Goal: Task Accomplishment & Management: Manage account settings

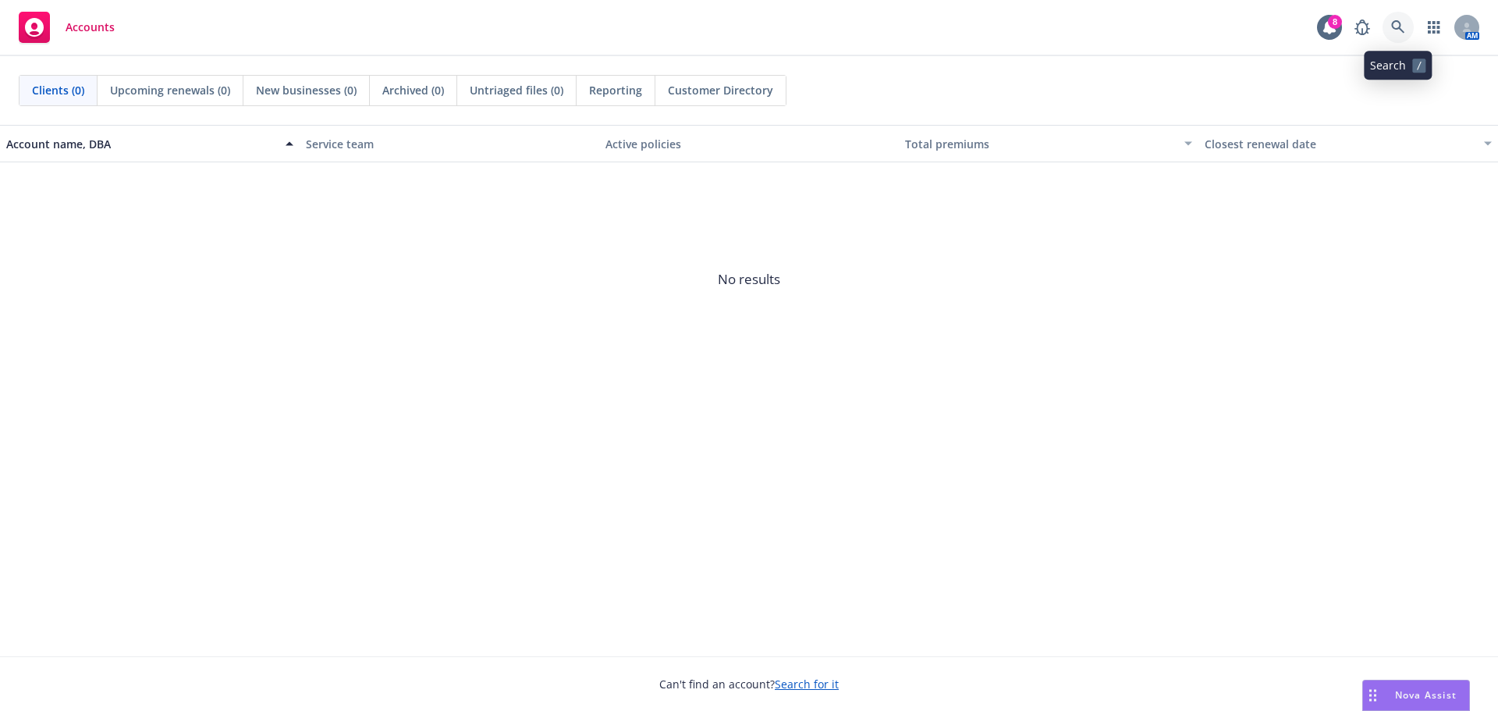
click at [1404, 29] on icon at bounding box center [1398, 27] width 14 height 14
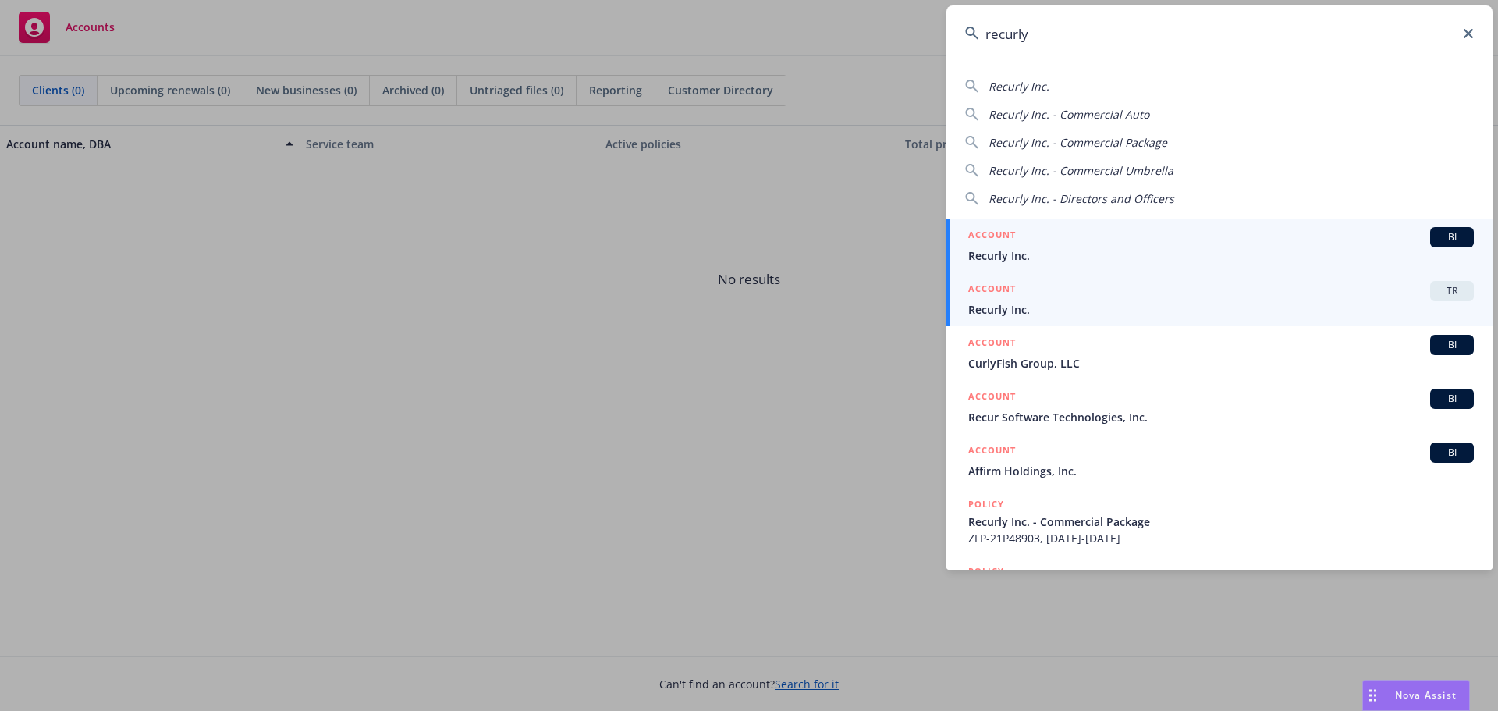
type input "recurly"
click at [1171, 303] on span "Recurly Inc." at bounding box center [1221, 309] width 506 height 16
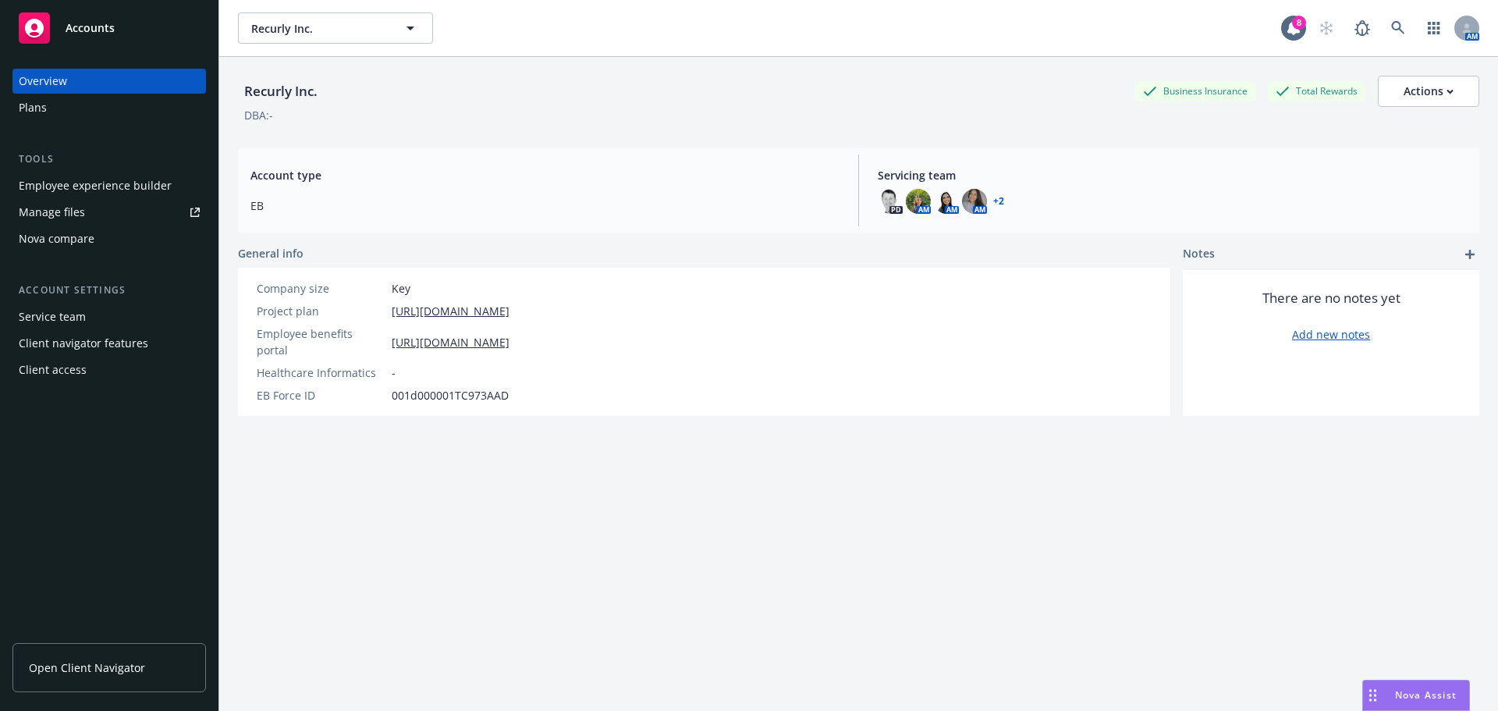
click at [95, 184] on div "Employee experience builder" at bounding box center [95, 185] width 153 height 25
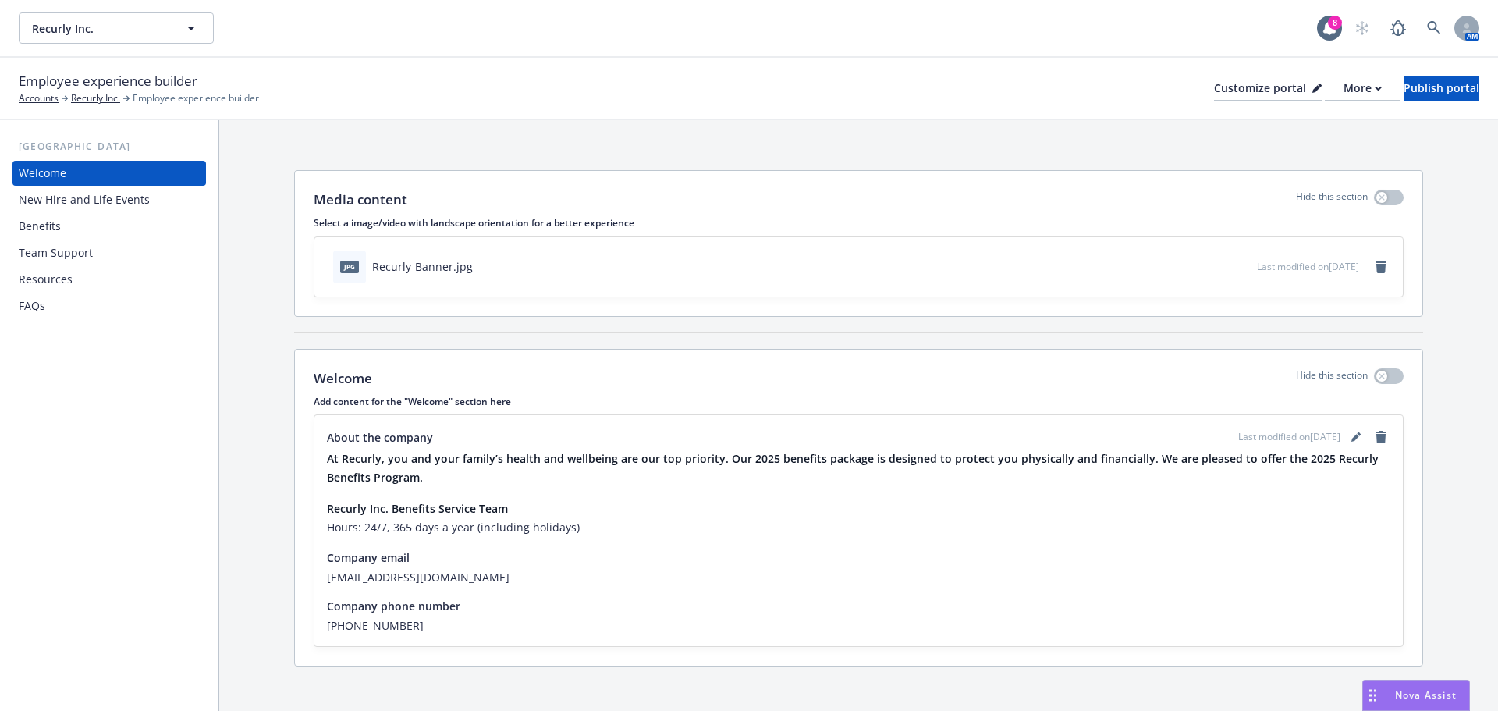
click at [41, 221] on div "Benefits" at bounding box center [40, 226] width 42 height 25
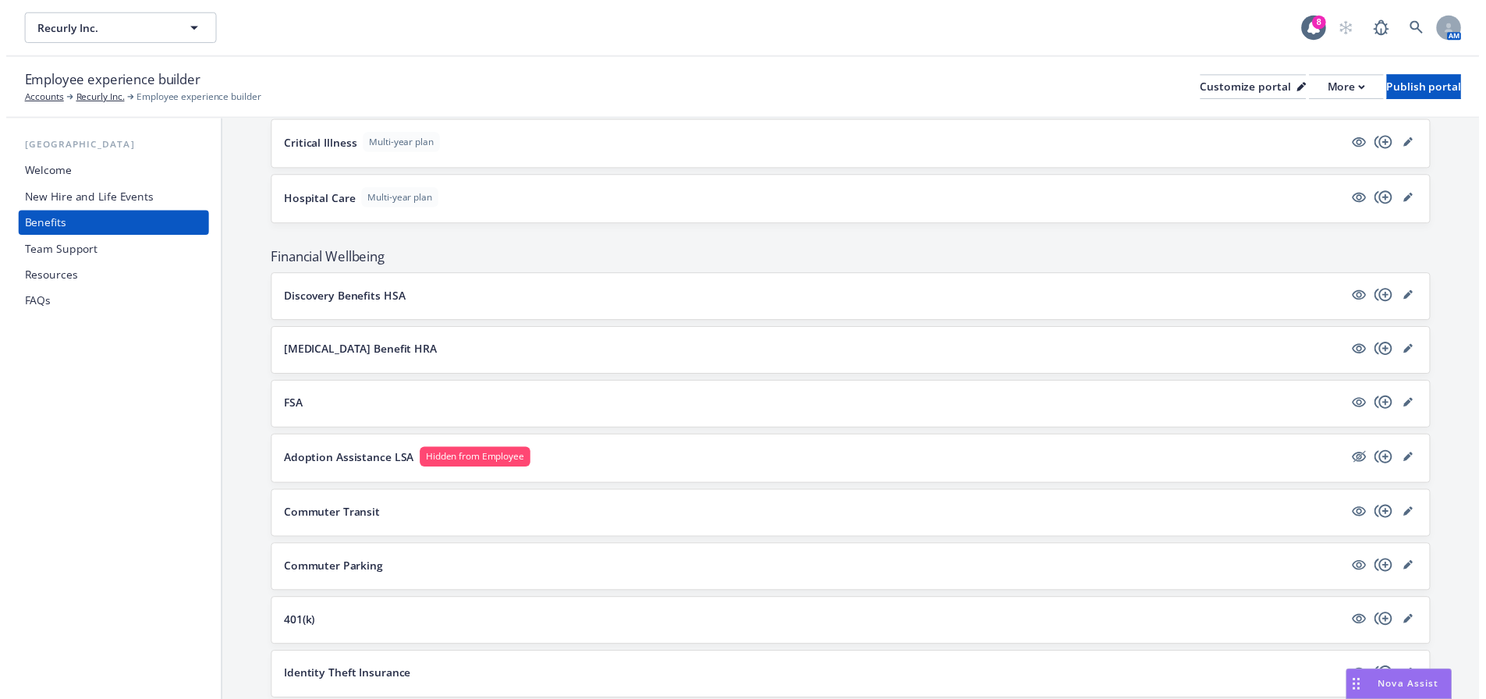
scroll to position [858, 0]
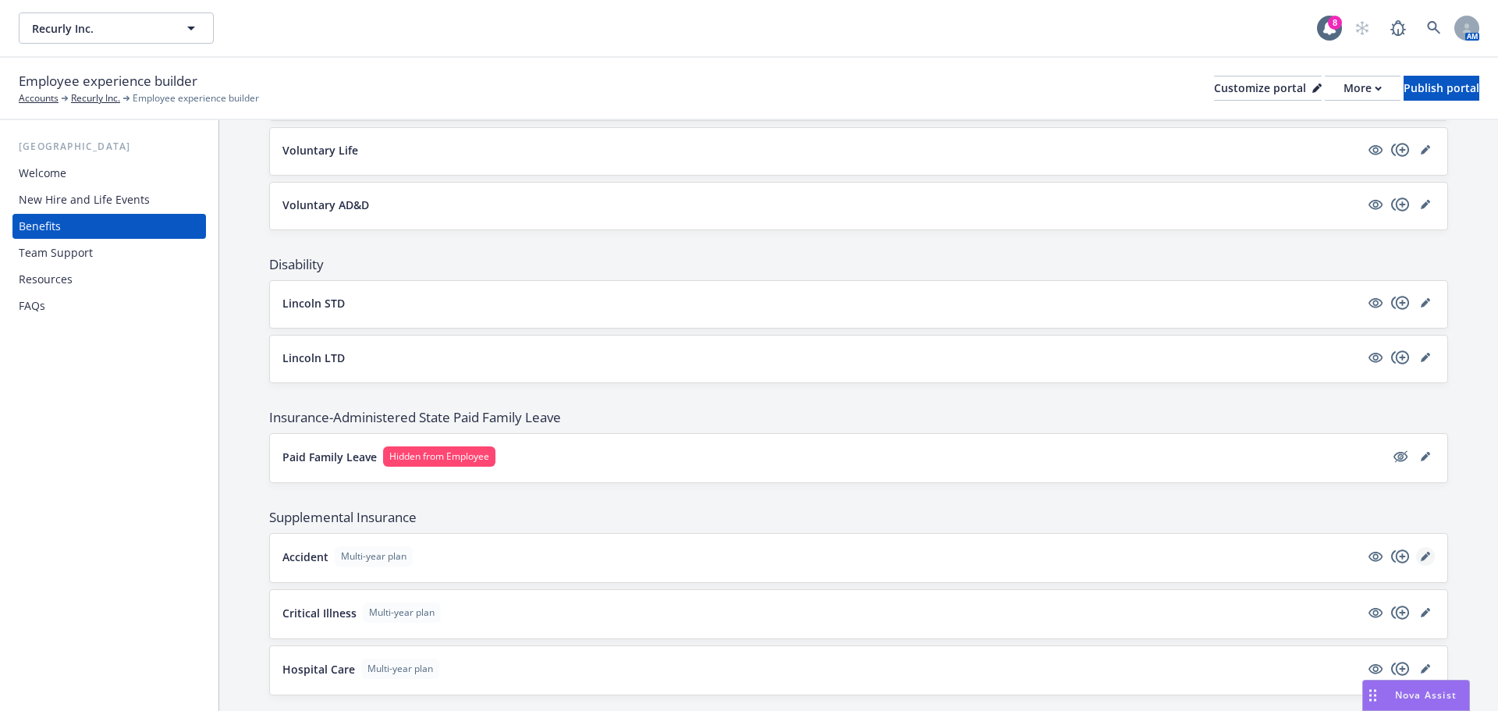
click at [1417, 561] on link "editPencil" at bounding box center [1425, 556] width 19 height 19
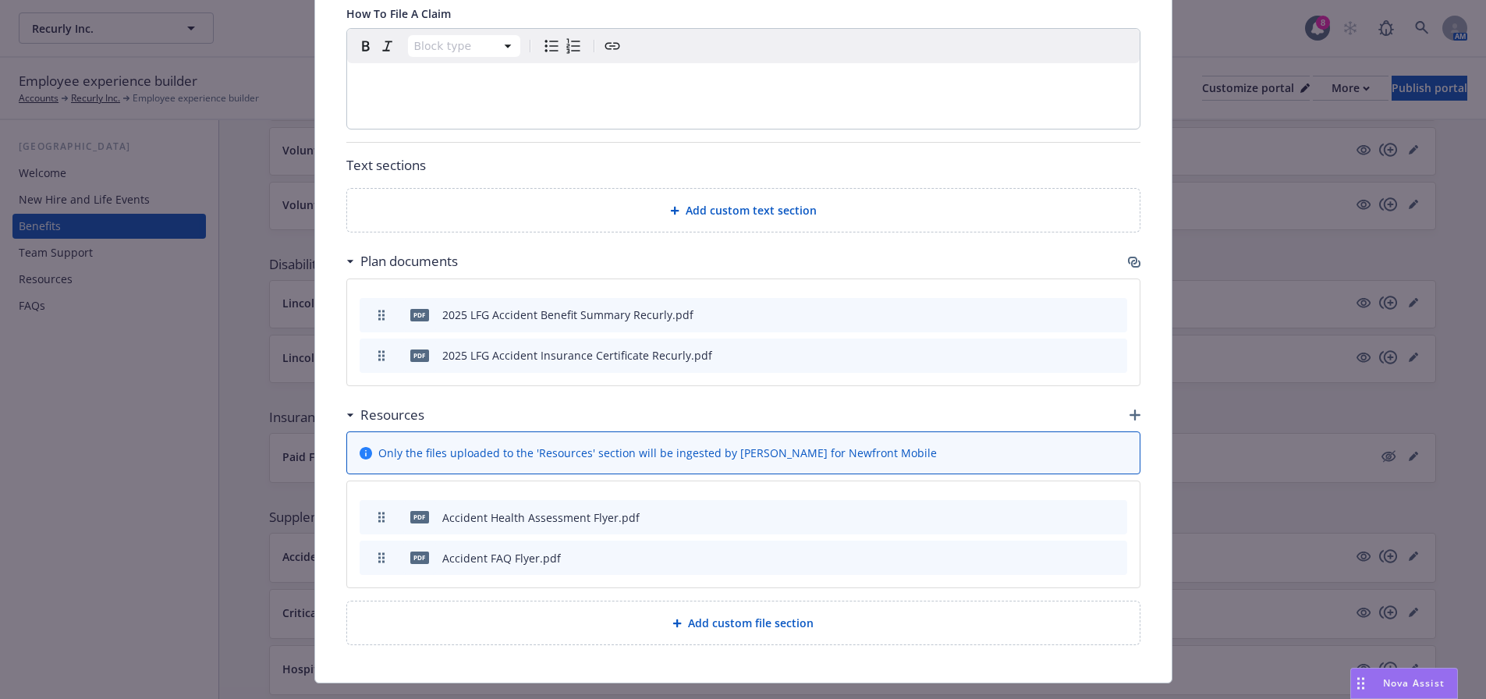
scroll to position [1131, 0]
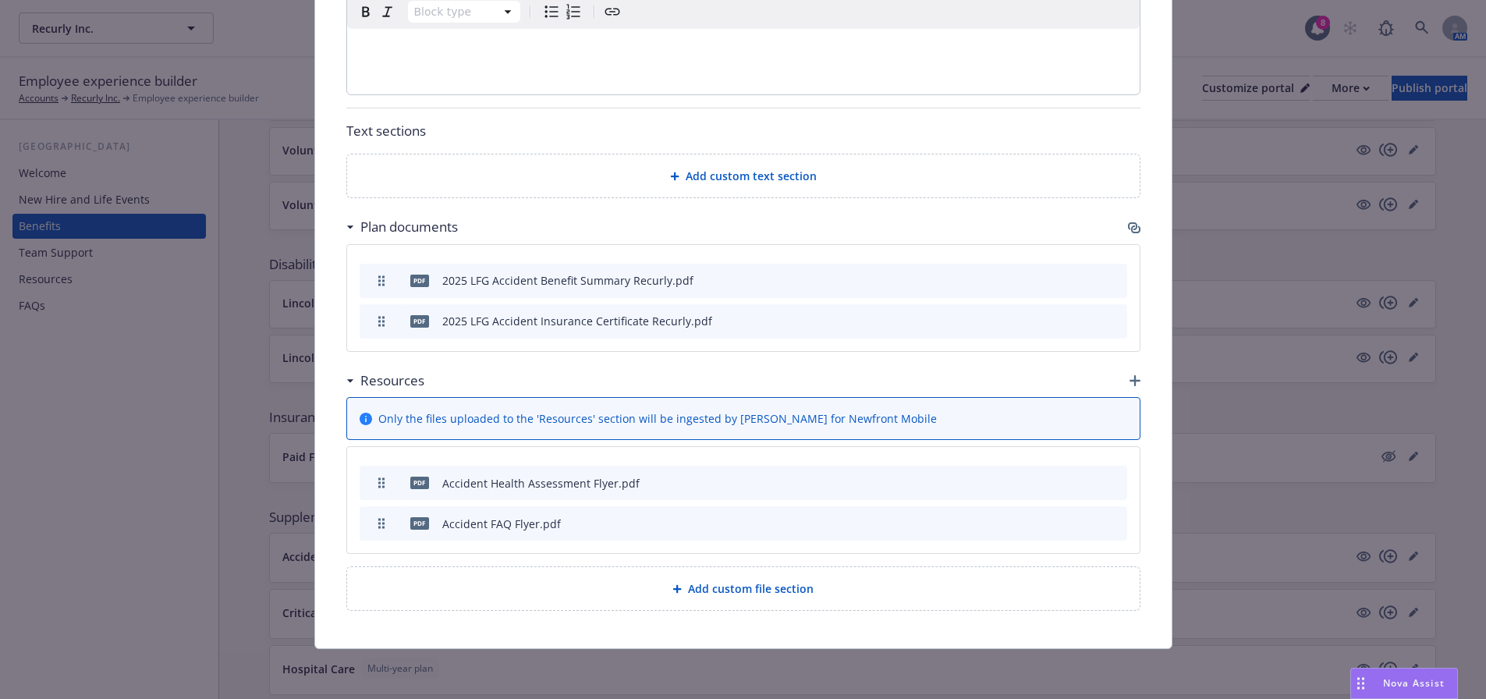
click at [1130, 377] on icon "button" at bounding box center [1135, 380] width 11 height 11
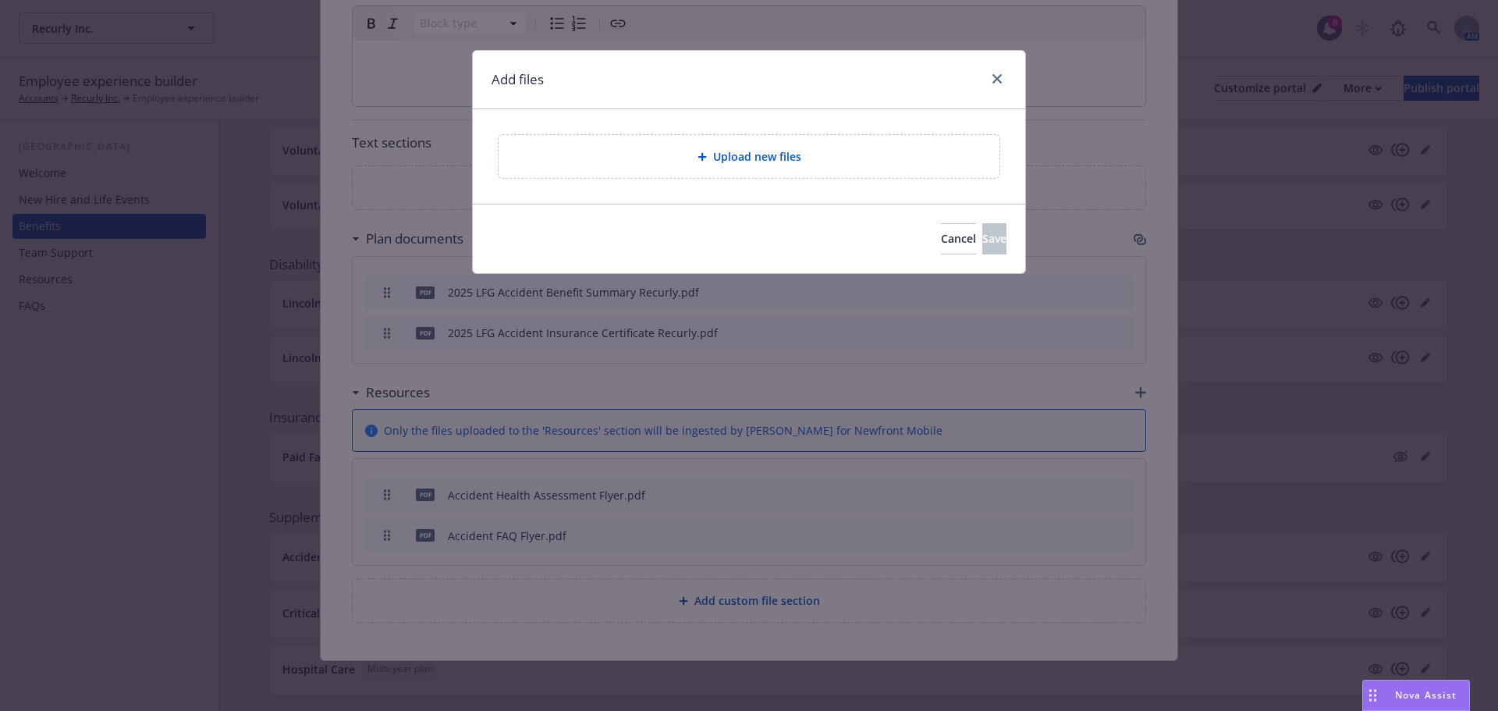
click at [644, 147] on div "Upload new files" at bounding box center [749, 156] width 476 height 18
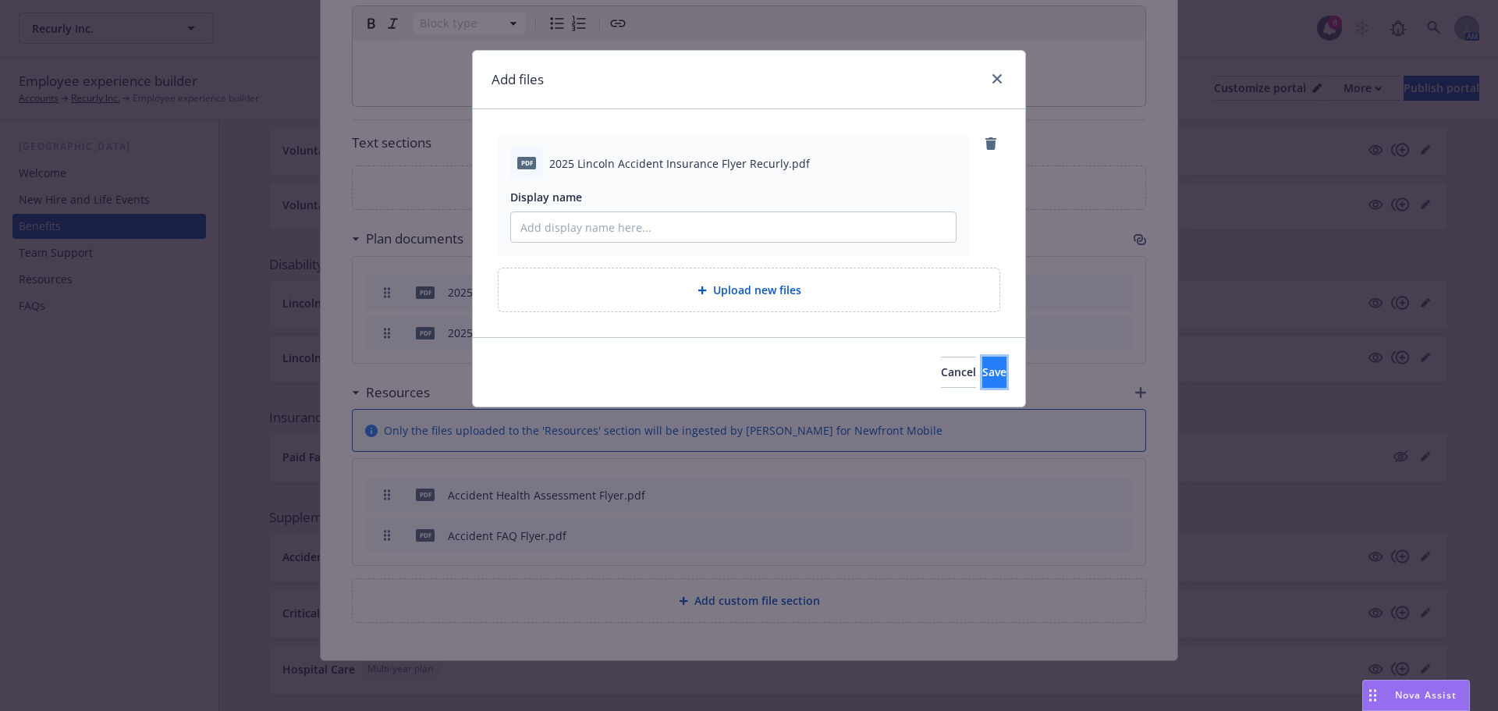
click at [996, 378] on button "Save" at bounding box center [994, 372] width 24 height 31
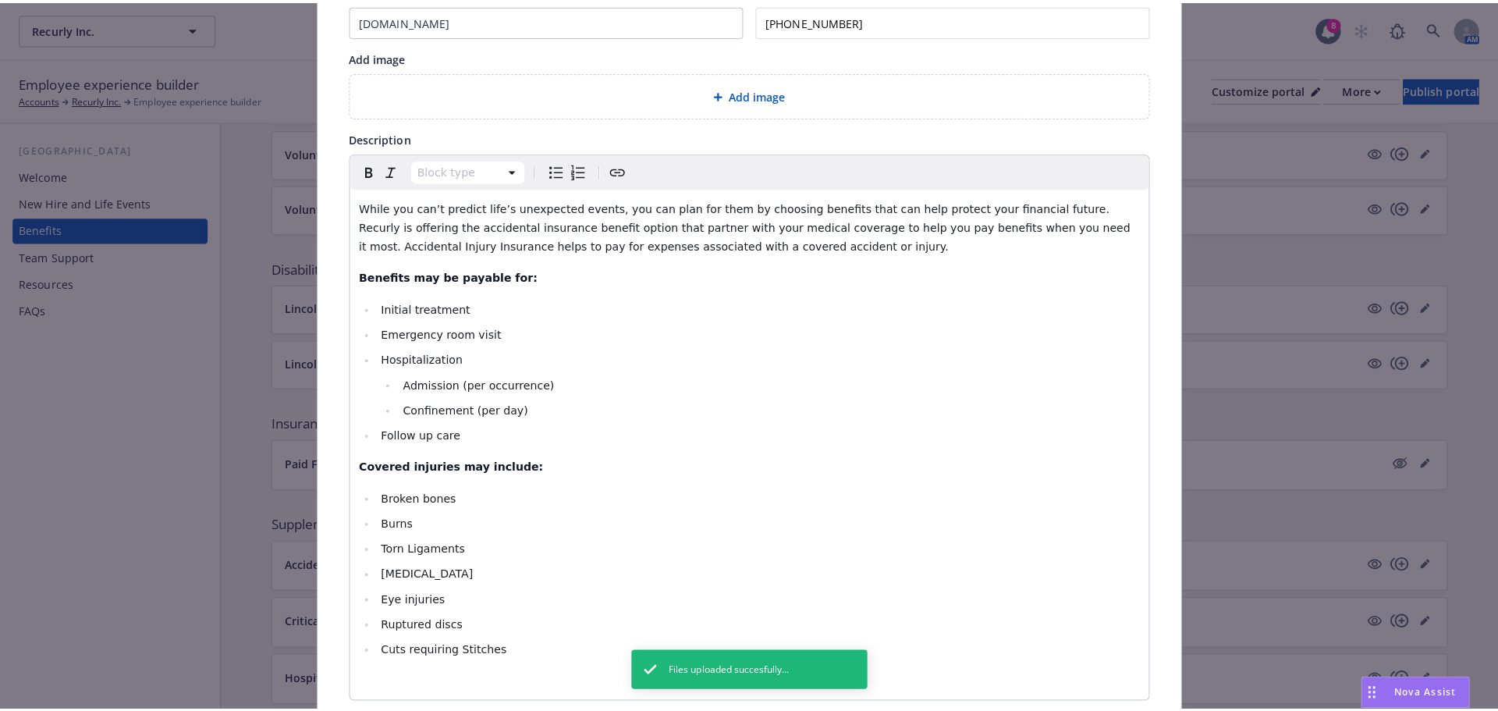
scroll to position [0, 0]
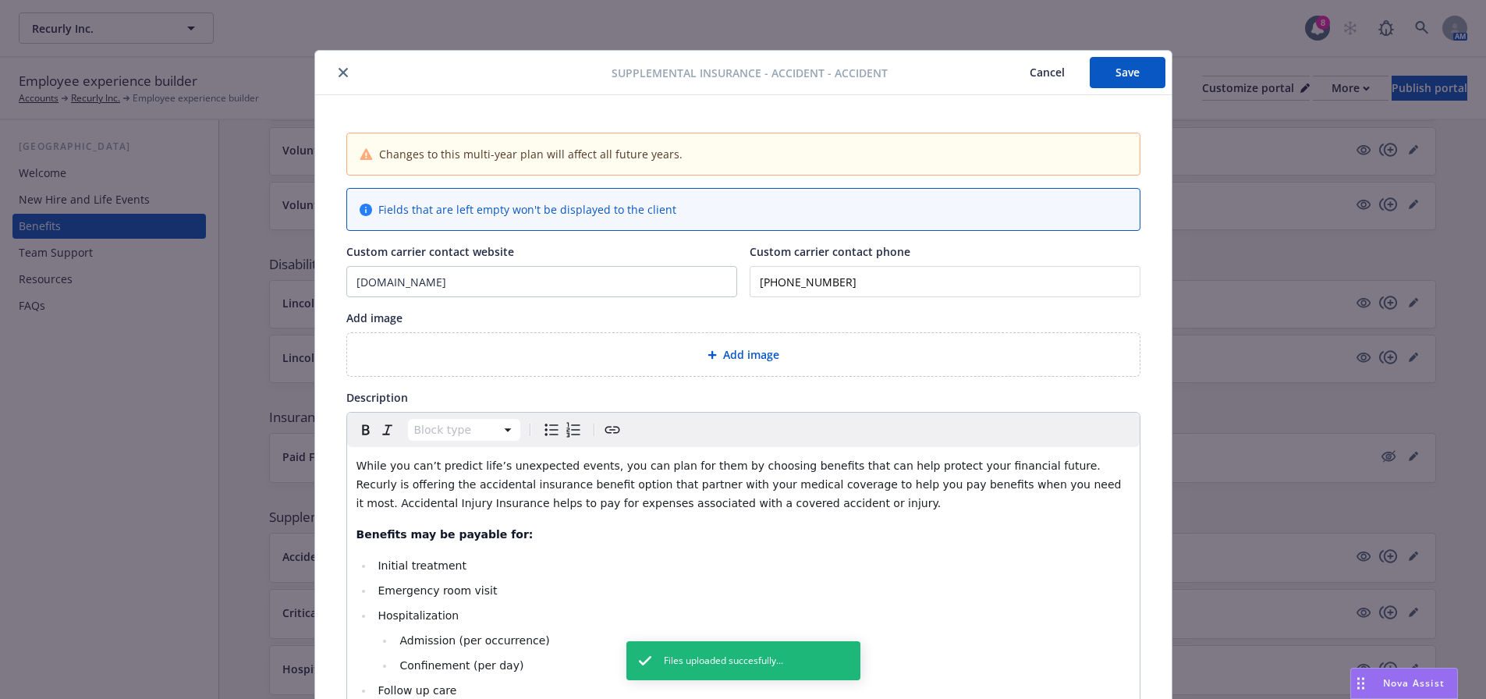
click at [1140, 82] on button "Save" at bounding box center [1128, 72] width 76 height 31
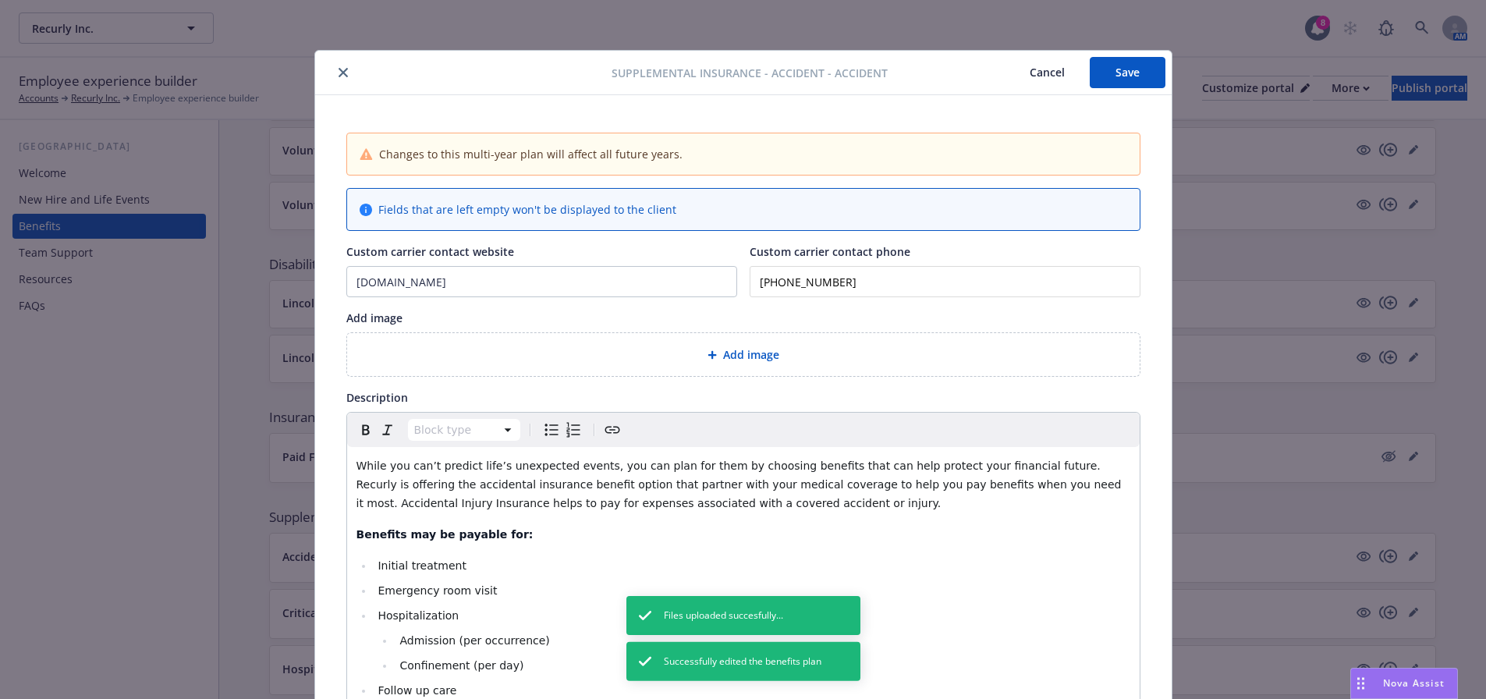
click at [340, 71] on icon "close" at bounding box center [343, 72] width 9 height 9
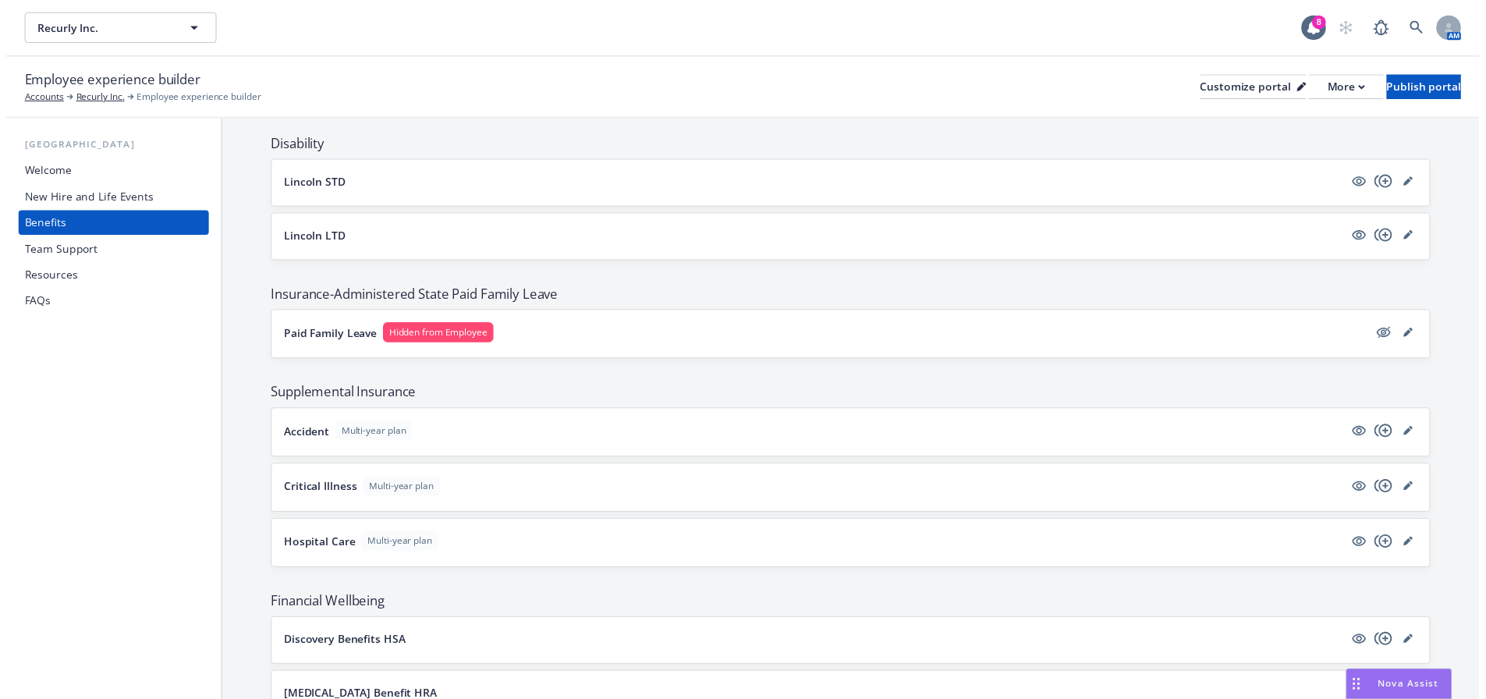
scroll to position [1014, 0]
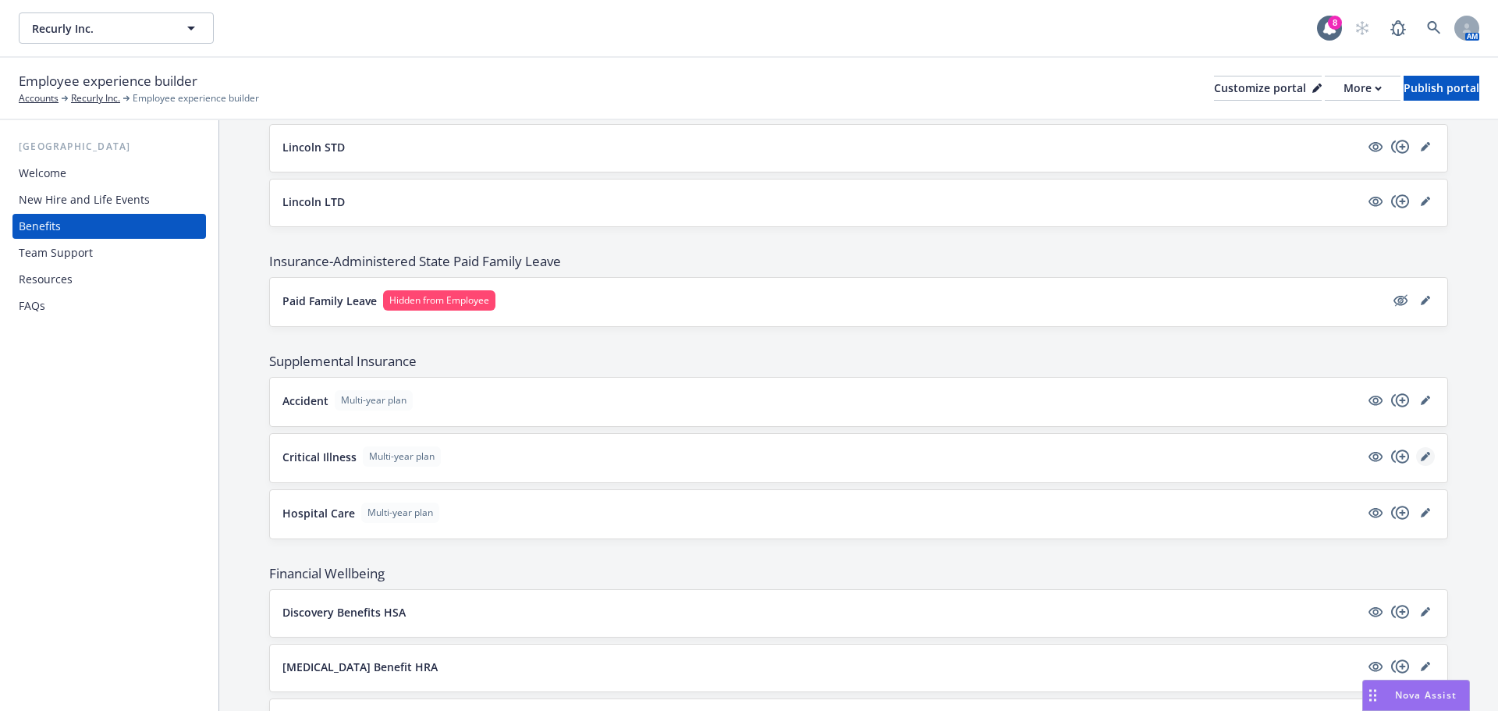
click at [1421, 455] on icon "editPencil" at bounding box center [1425, 457] width 8 height 8
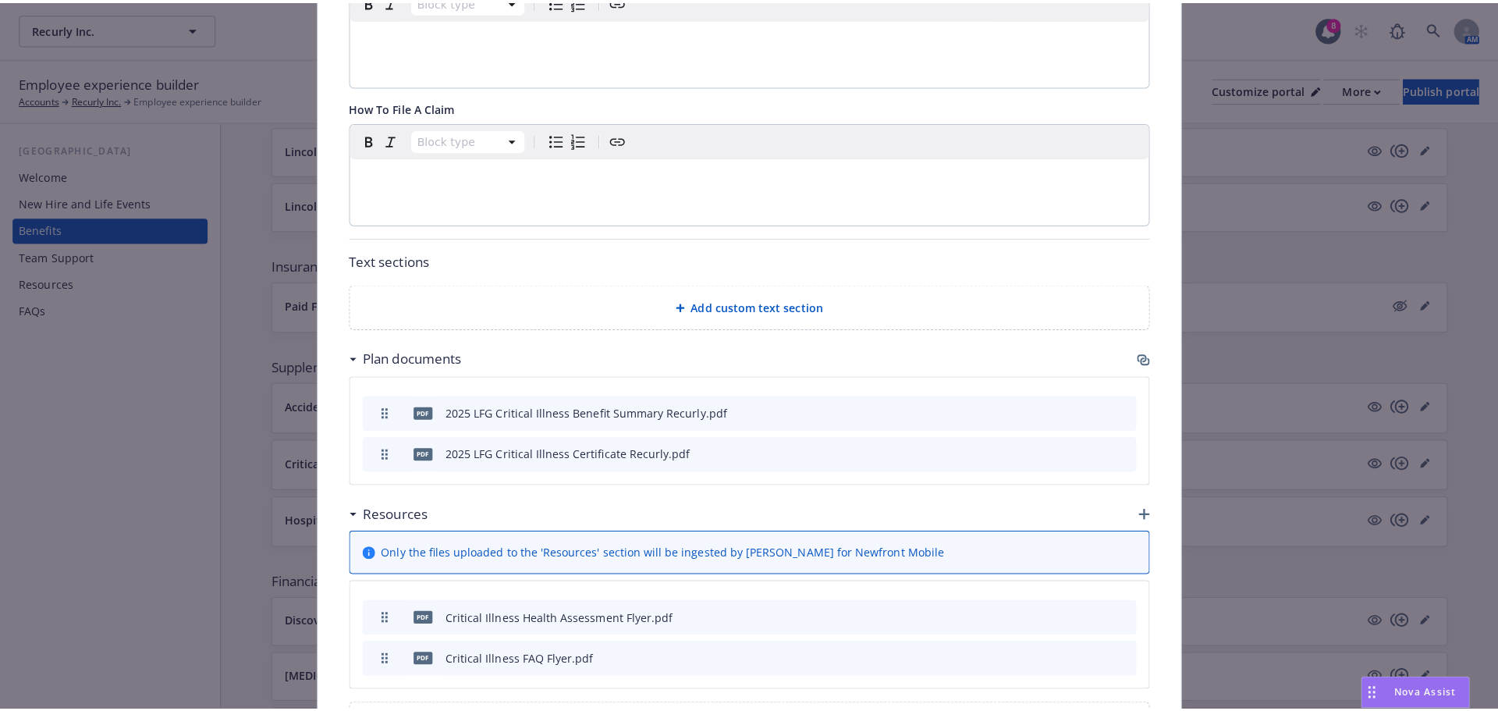
scroll to position [888, 0]
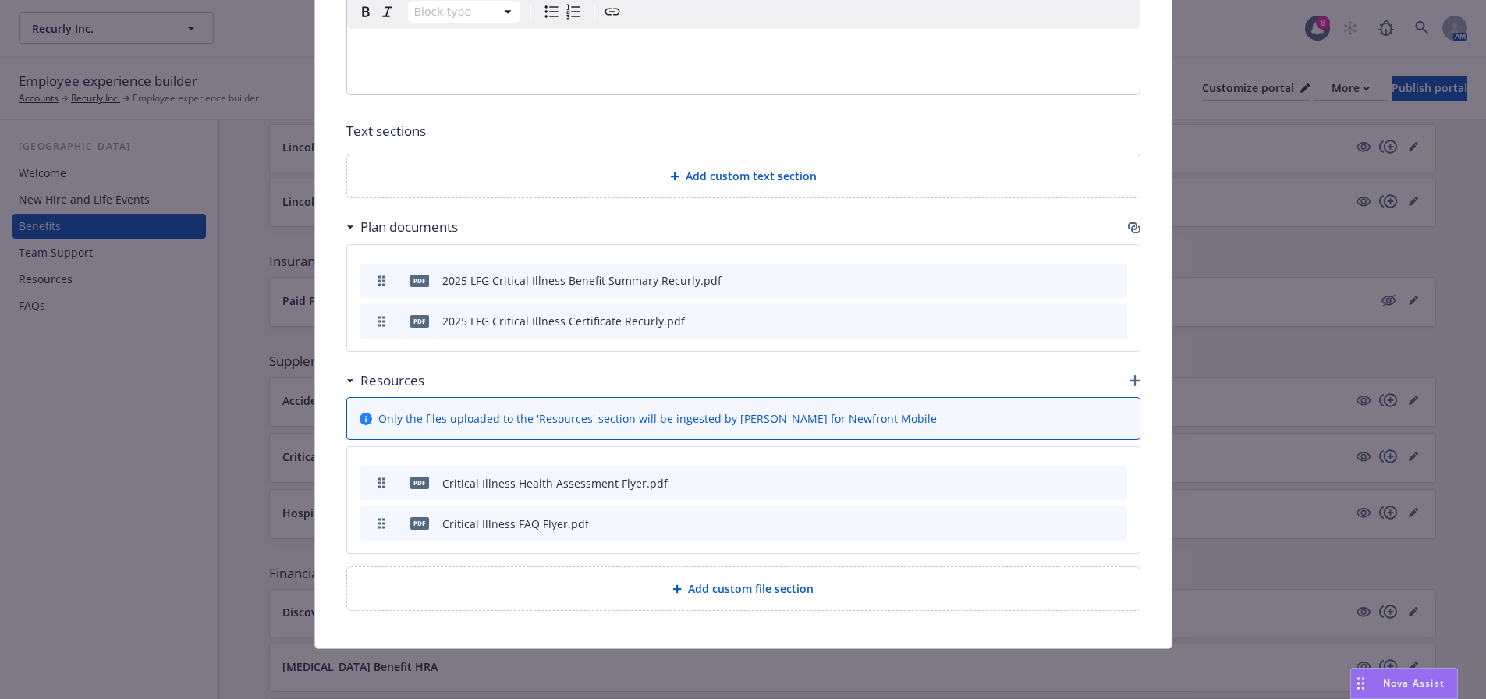
click at [1130, 386] on icon "button" at bounding box center [1135, 380] width 11 height 11
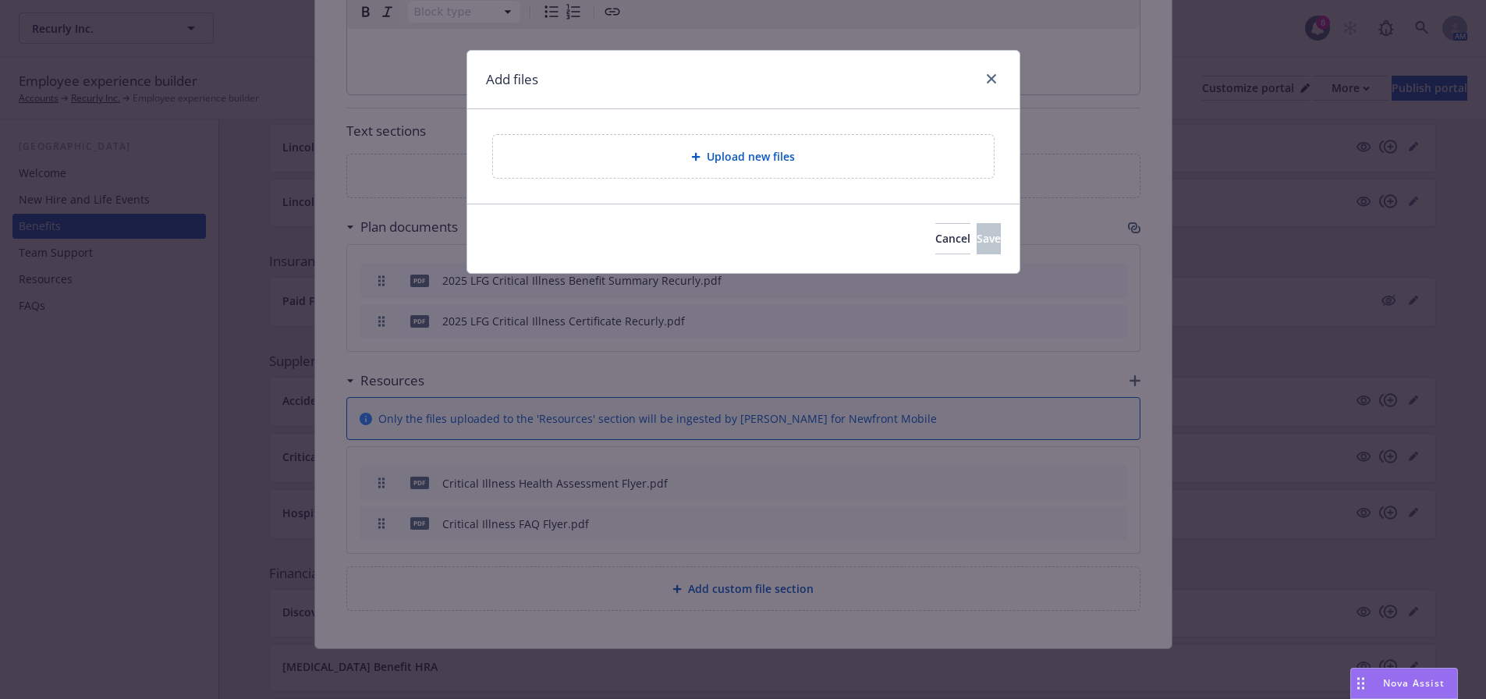
scroll to position [876, 0]
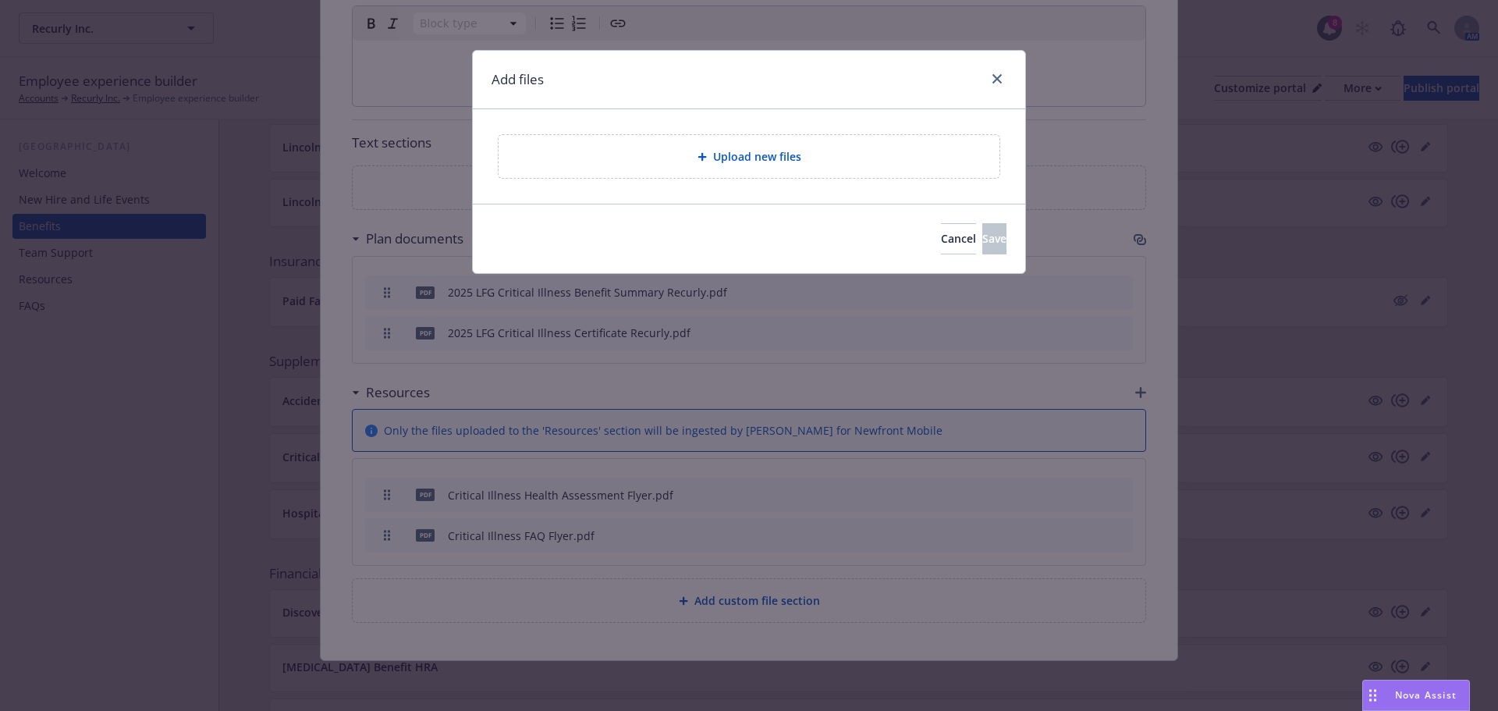
click at [785, 149] on span "Upload new files" at bounding box center [757, 156] width 88 height 16
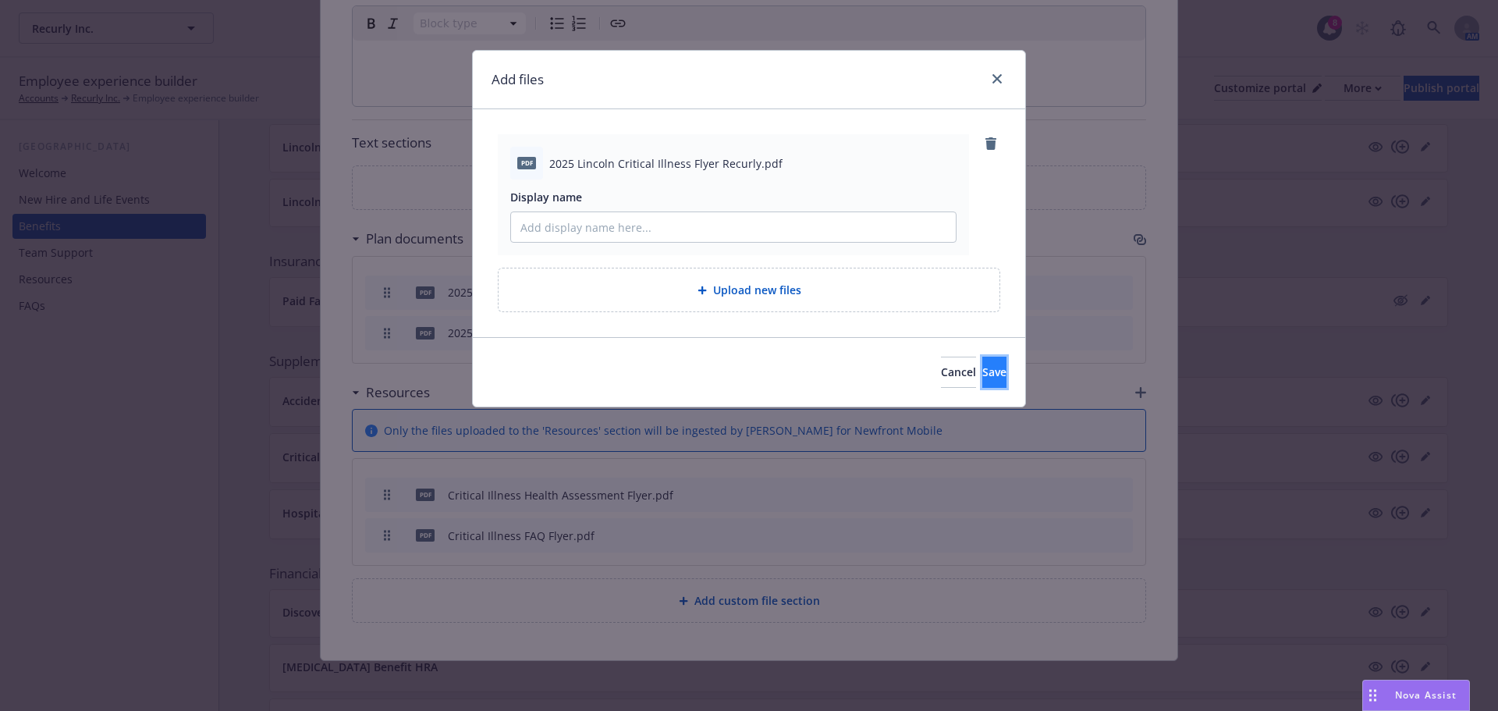
click at [982, 368] on span "Save" at bounding box center [994, 371] width 24 height 15
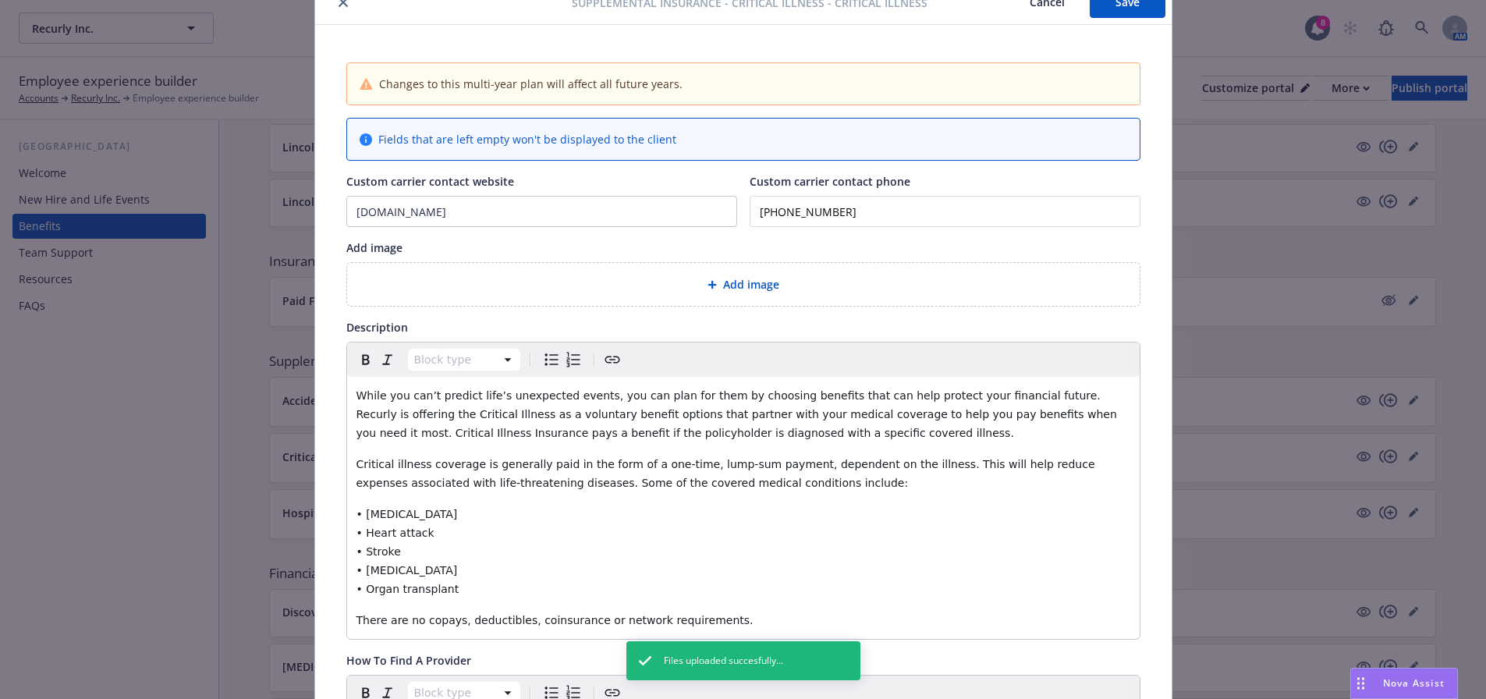
scroll to position [0, 0]
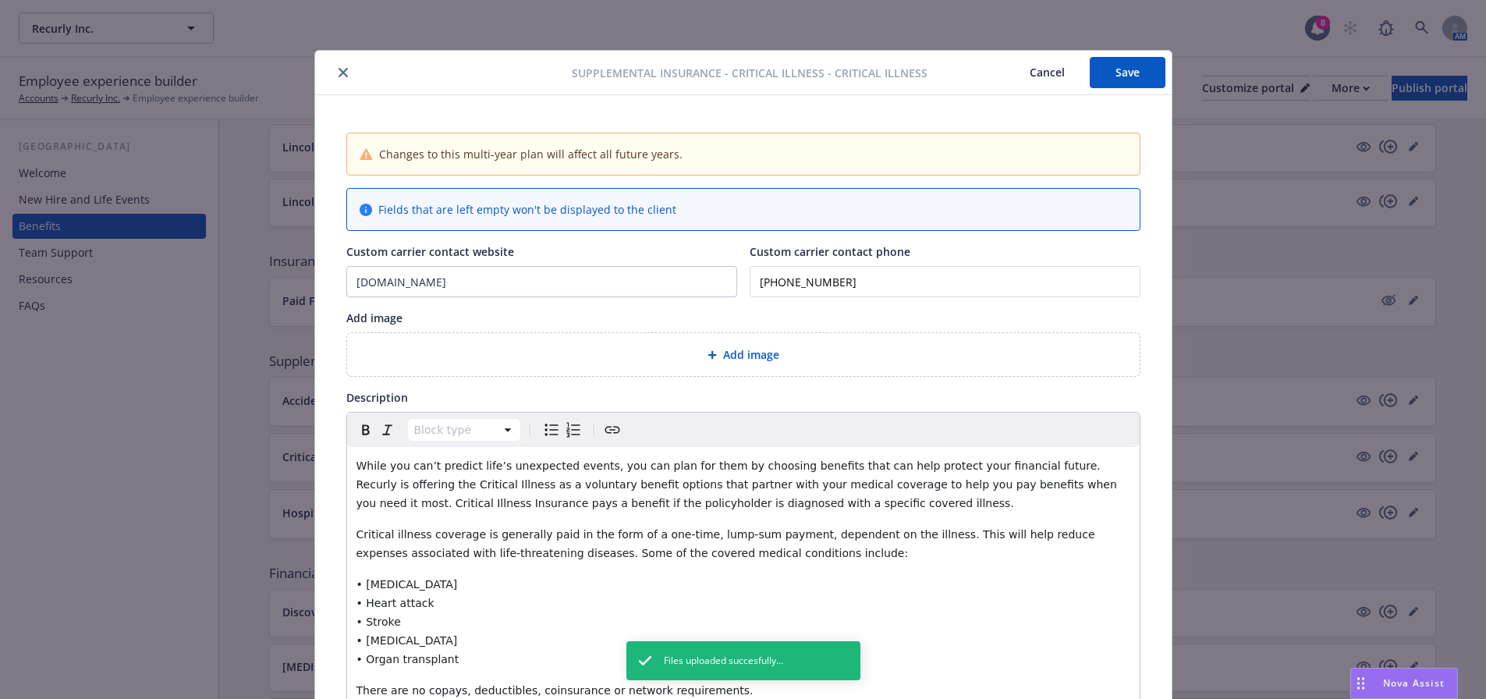
click at [1102, 77] on button "Save" at bounding box center [1128, 72] width 76 height 31
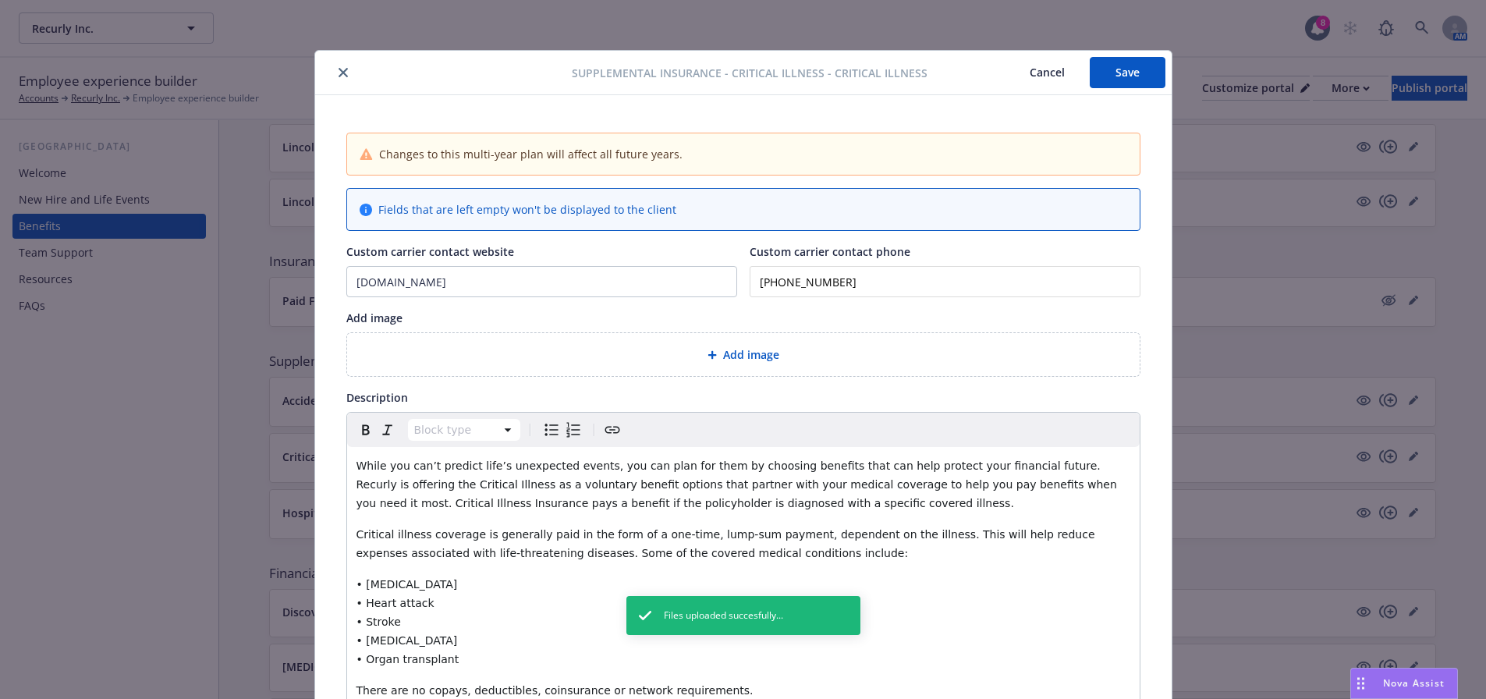
click at [339, 68] on icon "close" at bounding box center [343, 72] width 9 height 9
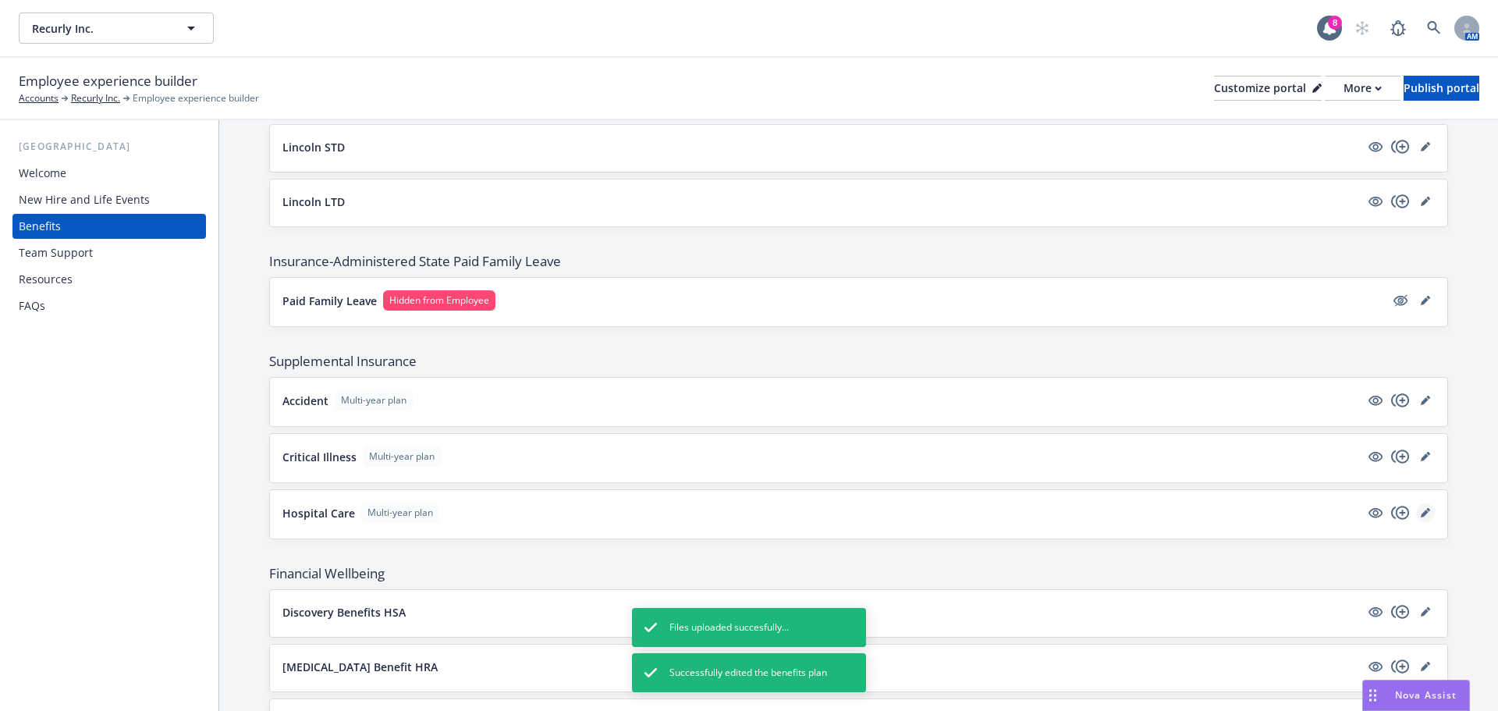
click at [1416, 517] on link "editPencil" at bounding box center [1425, 512] width 19 height 19
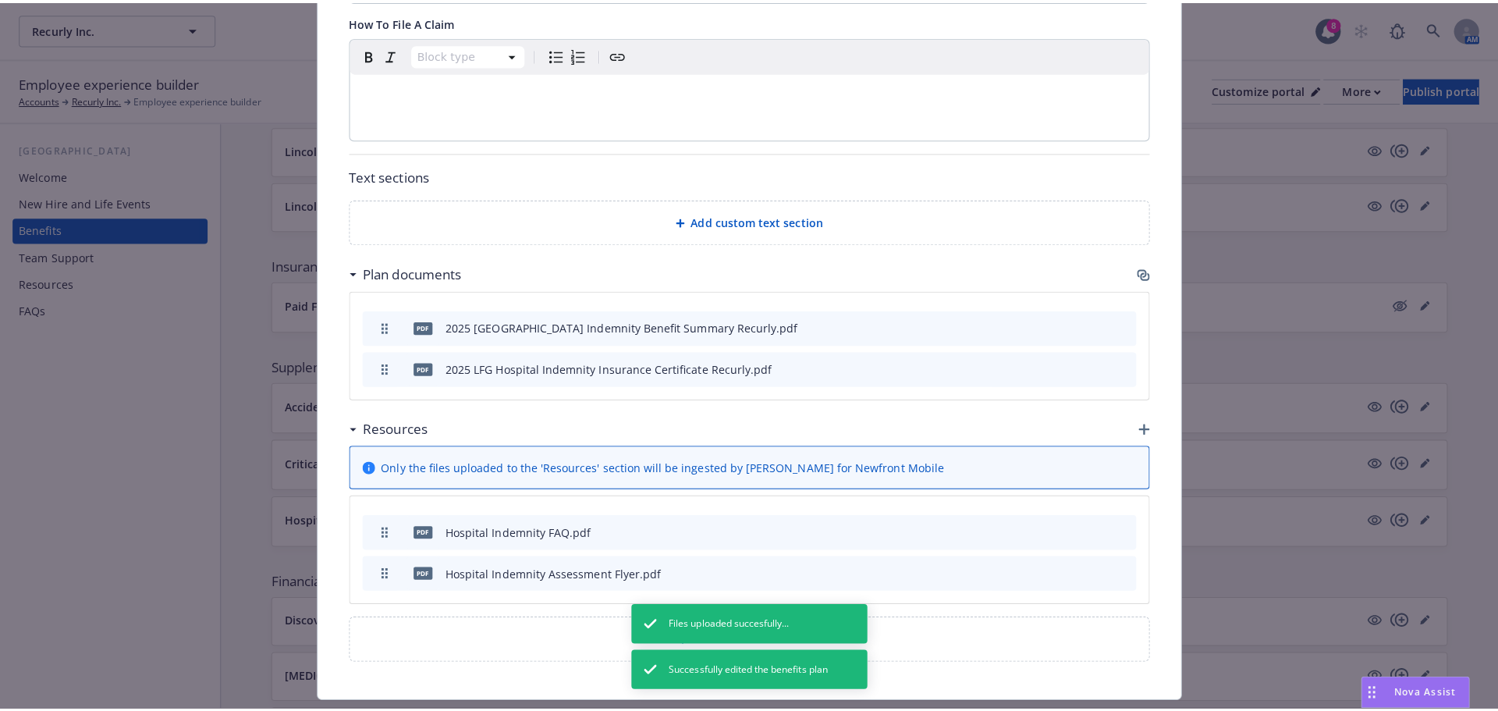
scroll to position [905, 0]
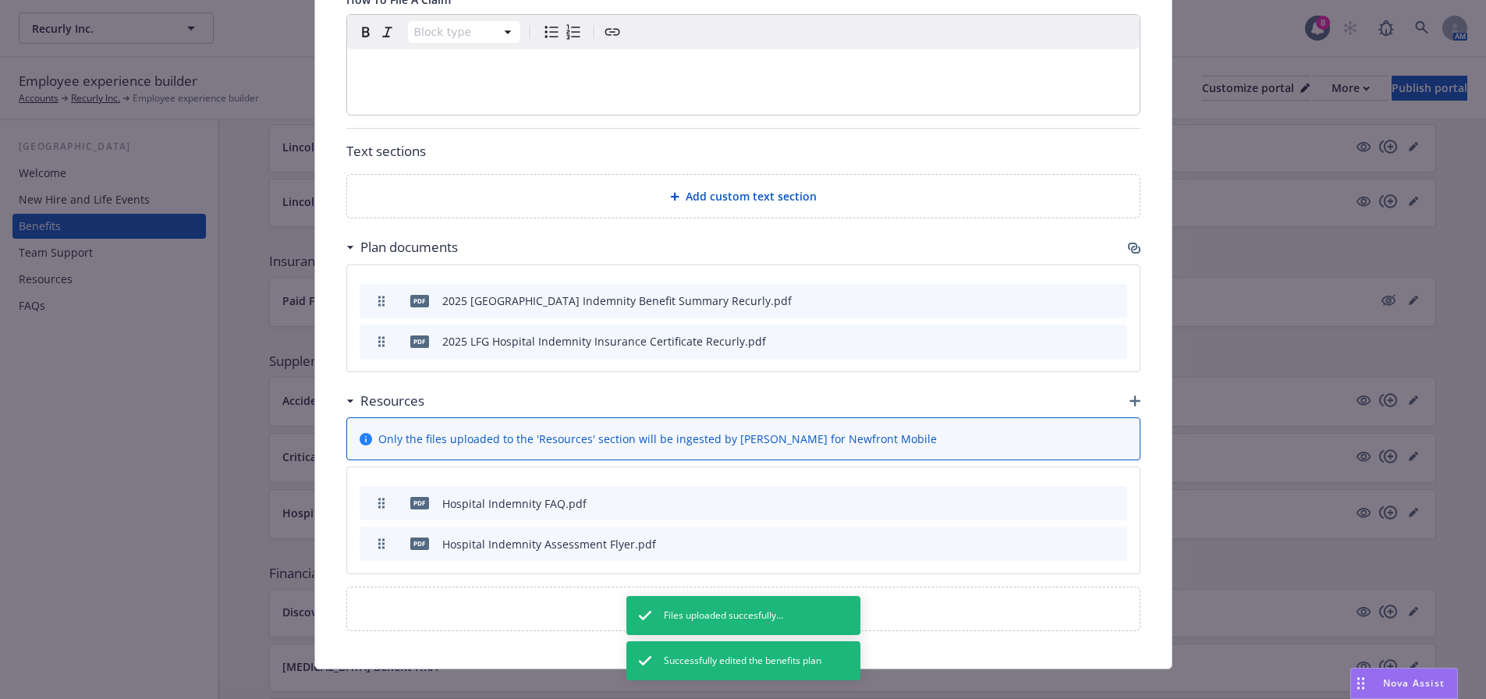
click at [1130, 396] on icon "button" at bounding box center [1135, 401] width 11 height 11
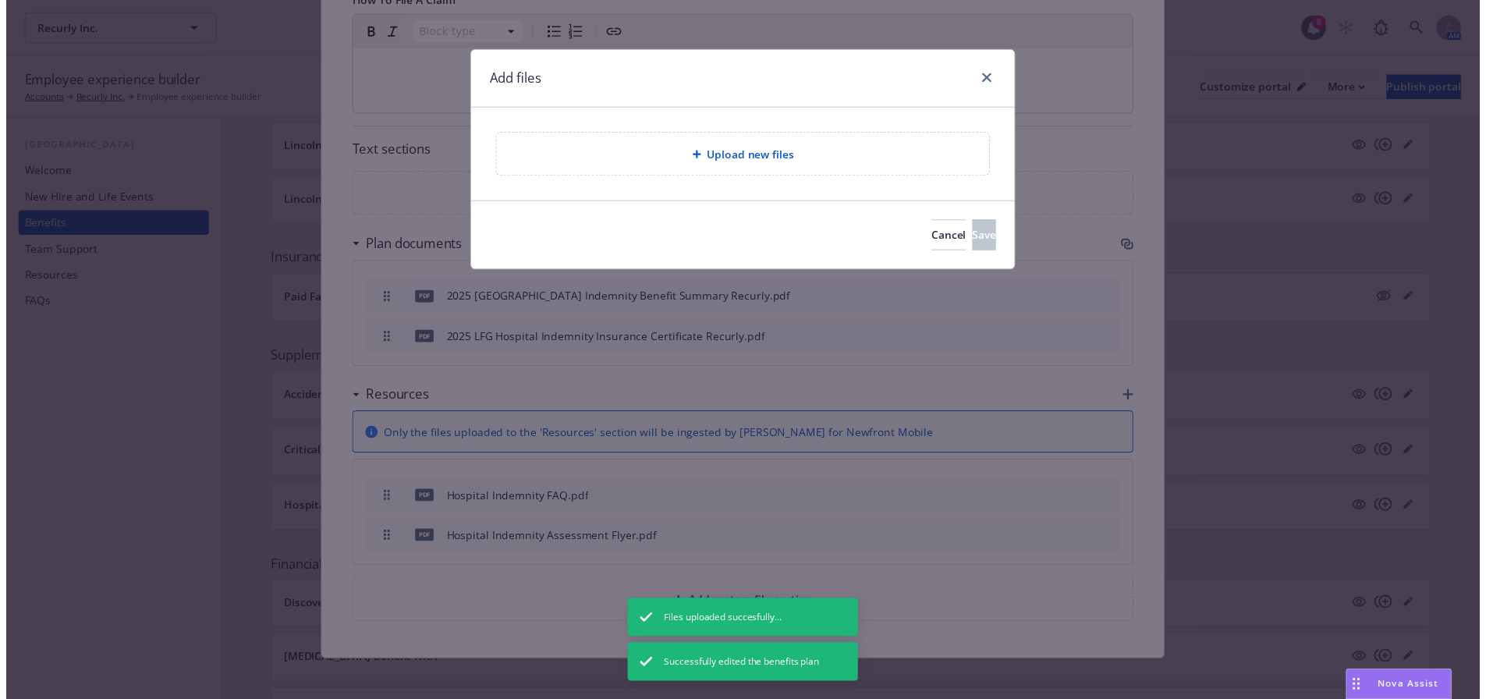
scroll to position [895, 0]
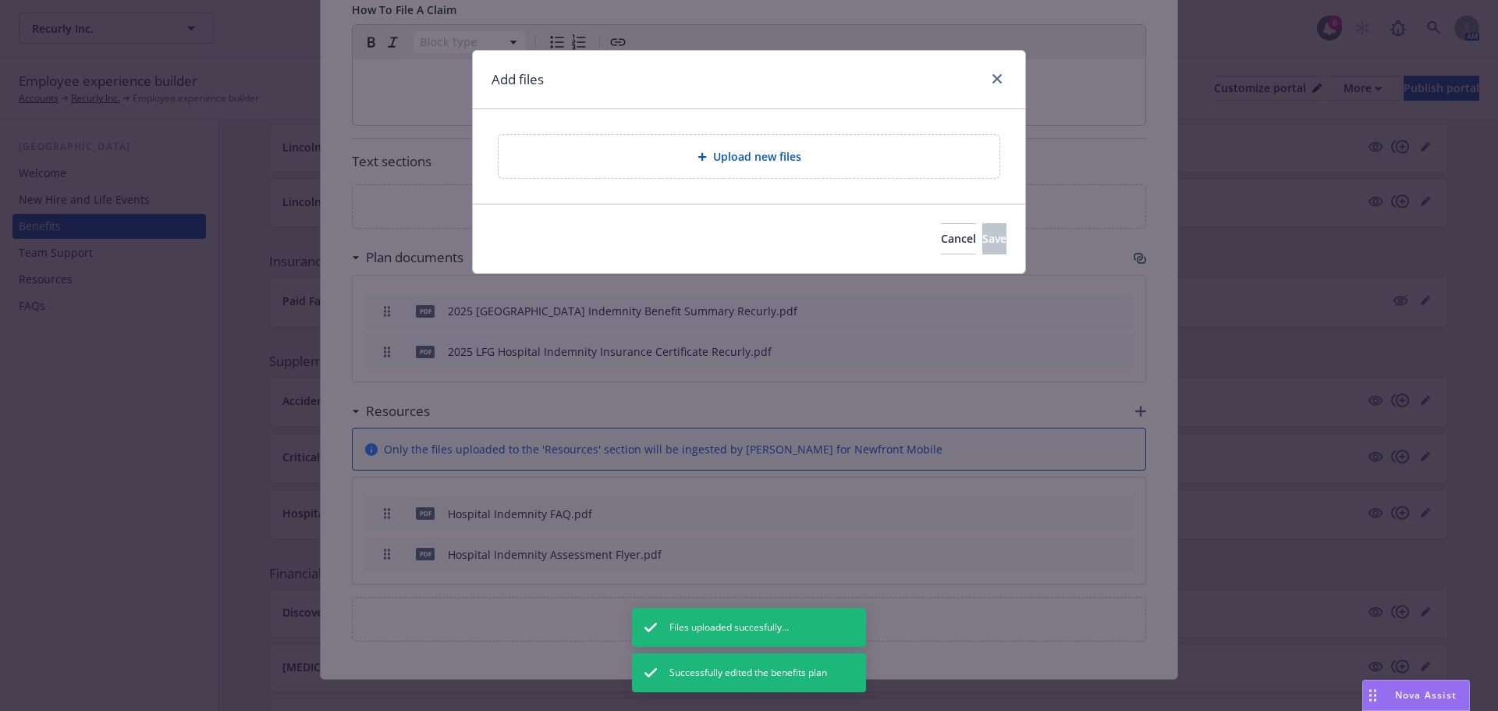
click at [792, 154] on span "Upload new files" at bounding box center [757, 156] width 88 height 16
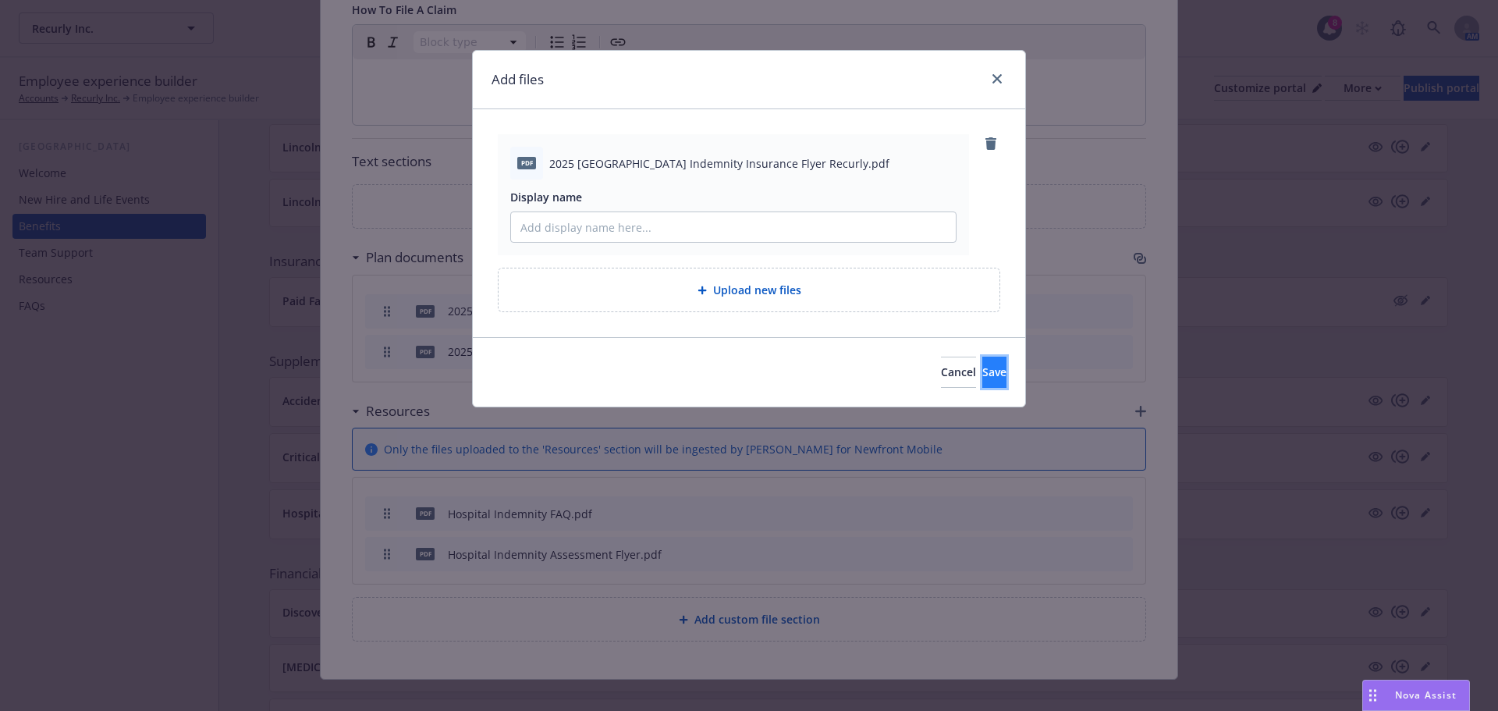
click at [985, 367] on button "Save" at bounding box center [994, 372] width 24 height 31
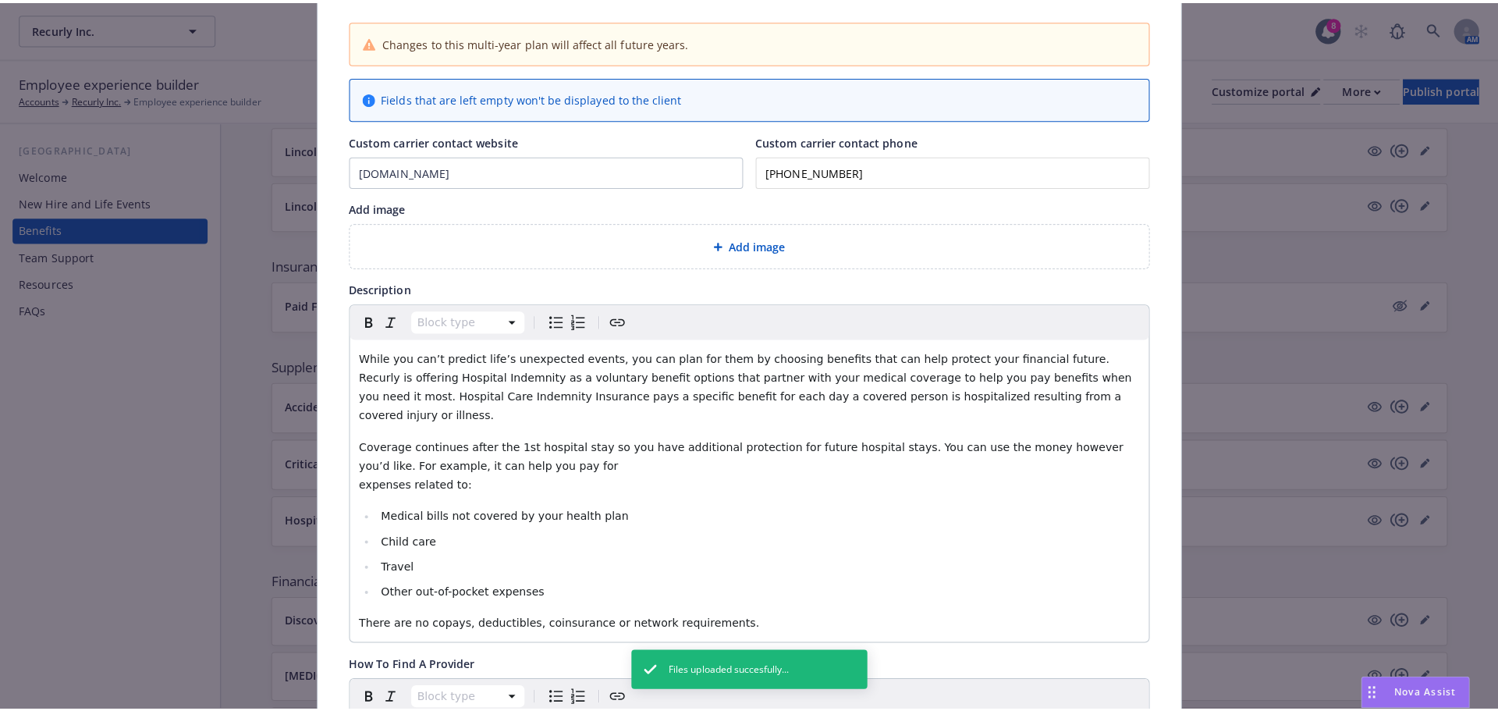
scroll to position [0, 0]
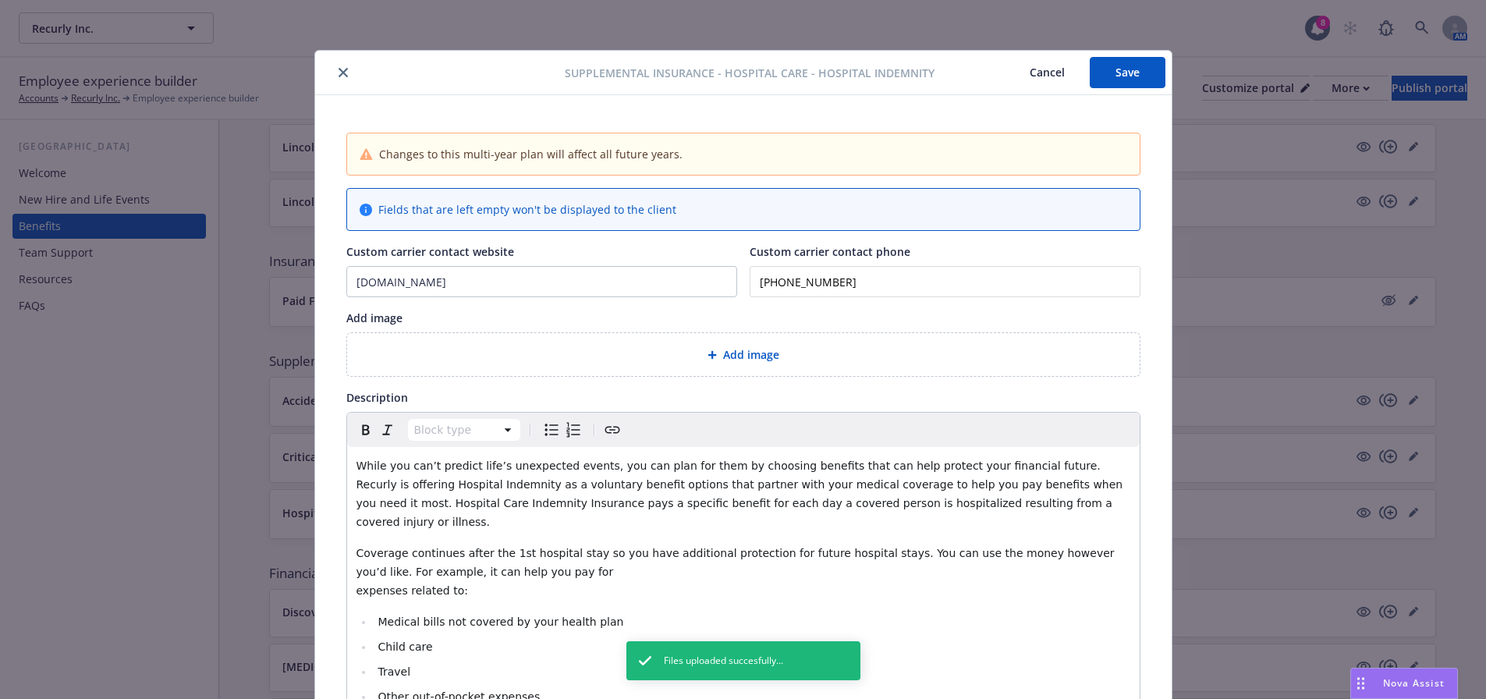
click at [1125, 74] on button "Save" at bounding box center [1128, 72] width 76 height 31
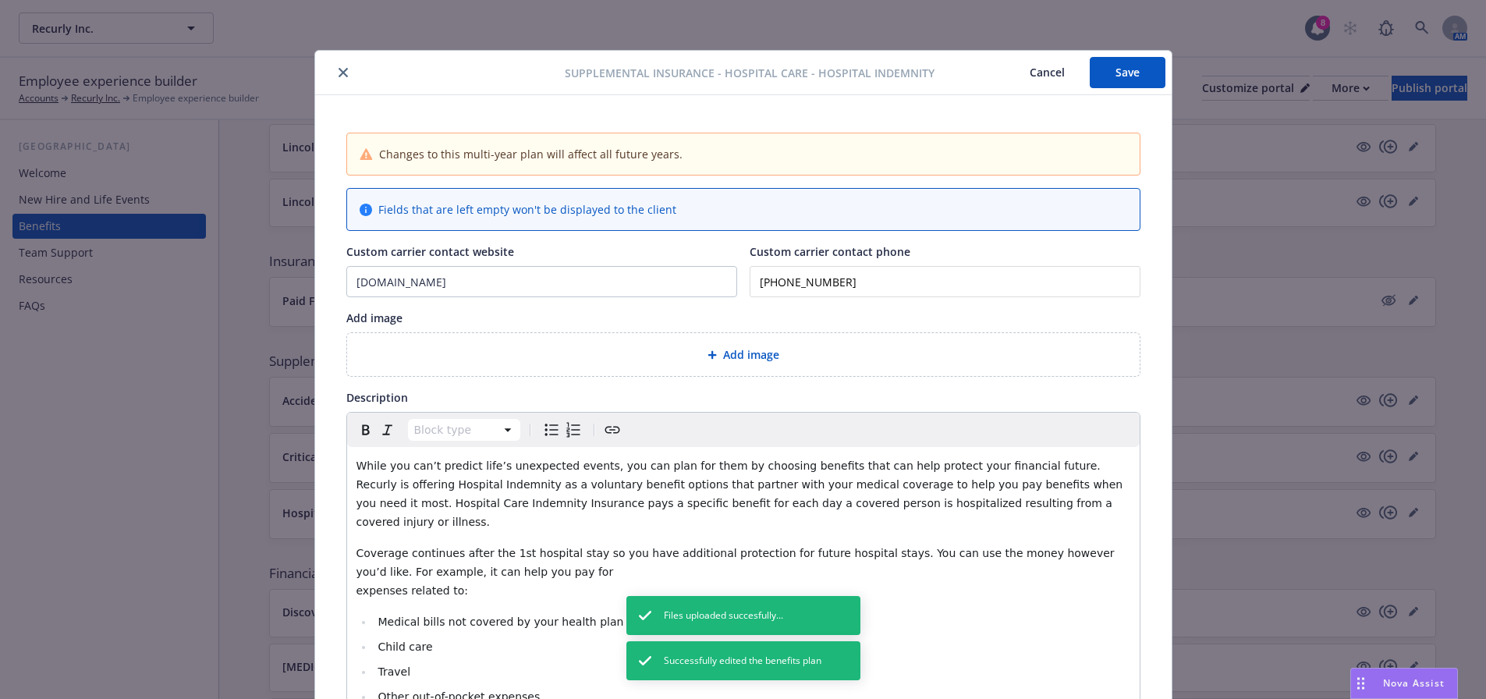
click at [345, 77] on button "close" at bounding box center [343, 72] width 19 height 19
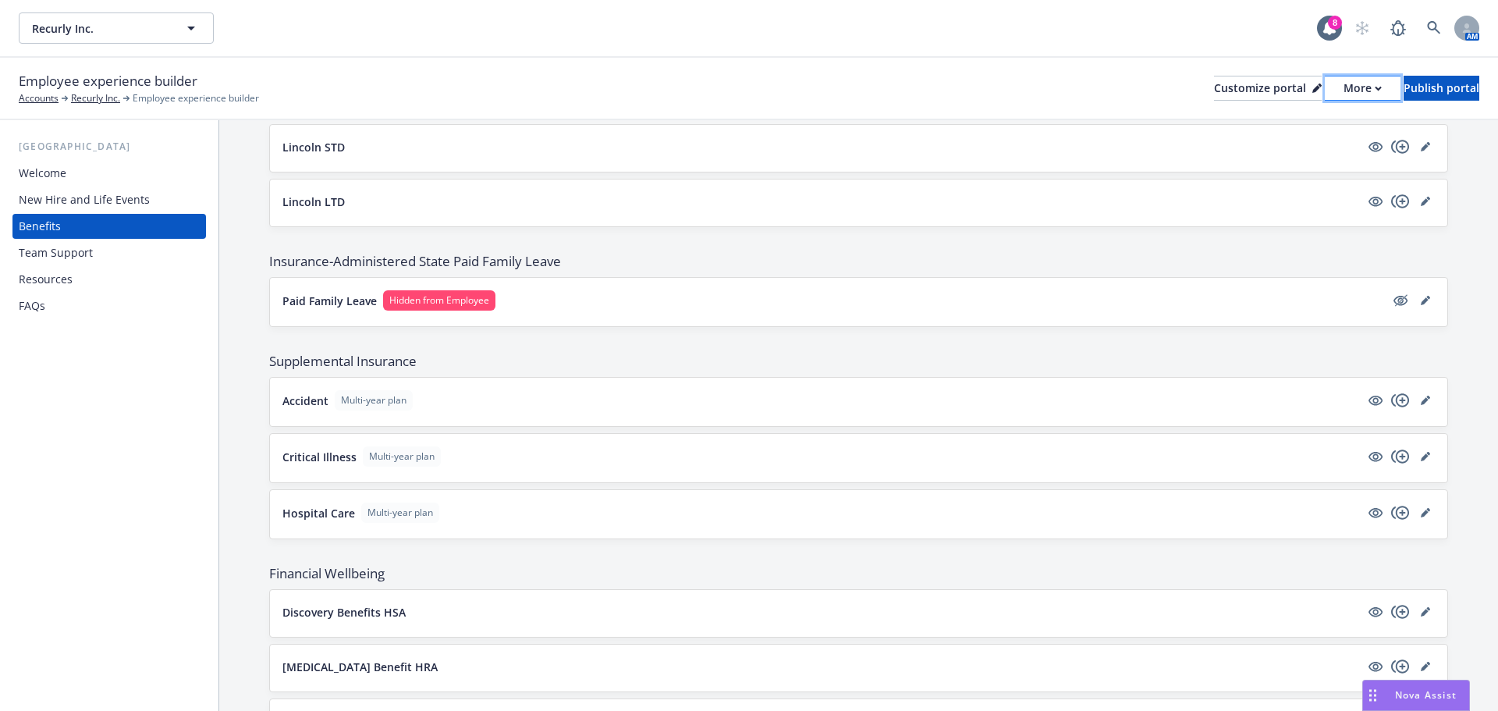
click at [1343, 87] on div "More" at bounding box center [1362, 87] width 38 height 23
click at [1278, 128] on link "Copy preview link" at bounding box center [1280, 123] width 142 height 31
